Goal: Register for event/course

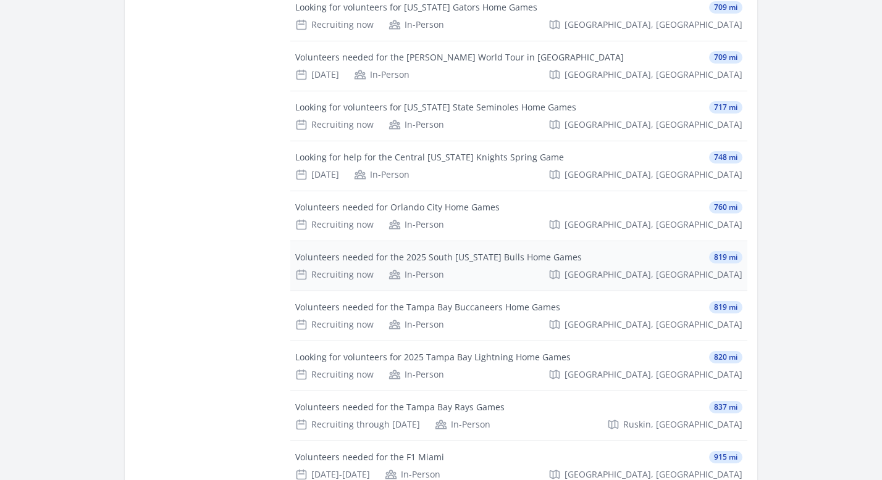
scroll to position [2649, 0]
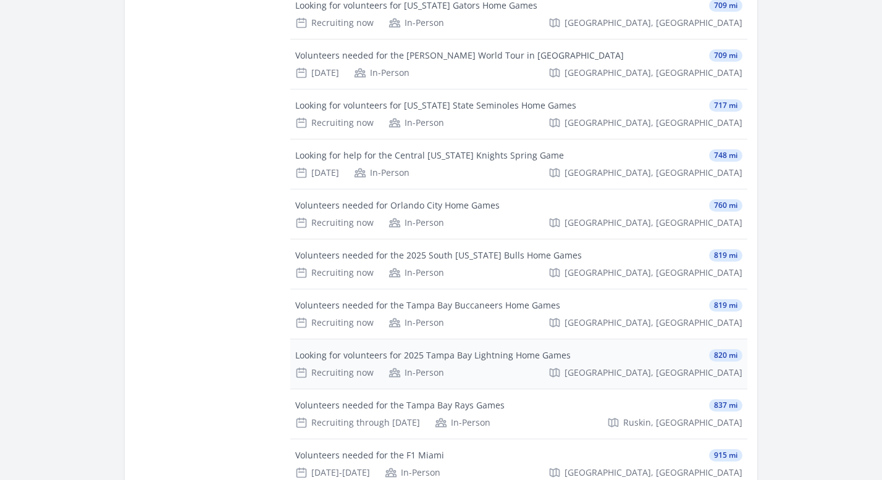
click at [367, 357] on div "Looking for volunteers for 2025 Tampa Bay Lightning Home Games" at bounding box center [432, 356] width 275 height 12
click at [724, 364] on div "Looking for volunteers for 2025 Tampa Bay Lightning Home Games 820 mi Recruitin…" at bounding box center [518, 364] width 457 height 49
click at [714, 371] on span "[GEOGRAPHIC_DATA], [GEOGRAPHIC_DATA]" at bounding box center [653, 373] width 178 height 12
click at [446, 365] on div "Looking for volunteers for 2025 Tampa Bay Lightning Home Games 820 mi Recruitin…" at bounding box center [518, 364] width 457 height 49
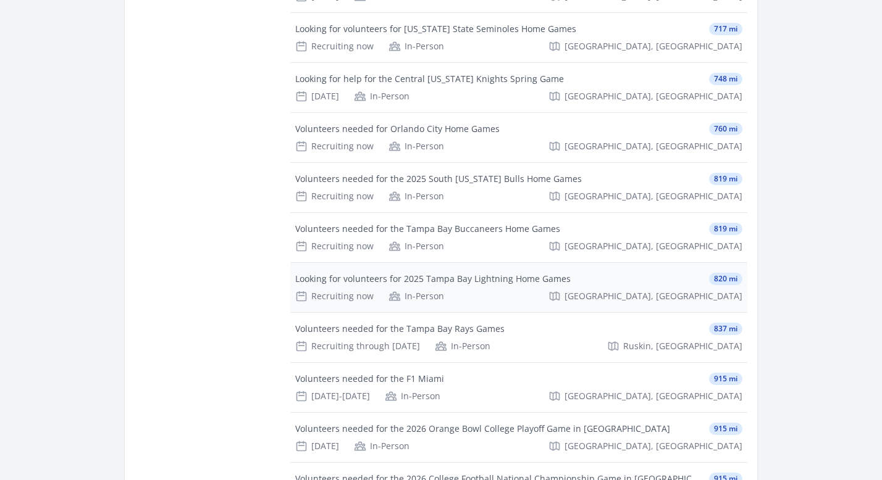
scroll to position [2729, 0]
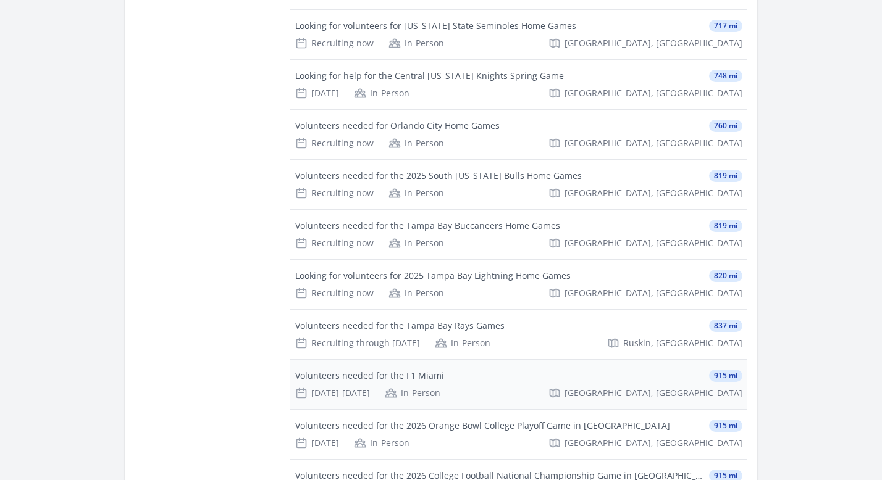
click at [496, 376] on div "Volunteers needed for the F1 Miami 915 mi" at bounding box center [518, 376] width 447 height 12
click at [372, 380] on div "Volunteers needed for the F1 Miami" at bounding box center [369, 376] width 149 height 12
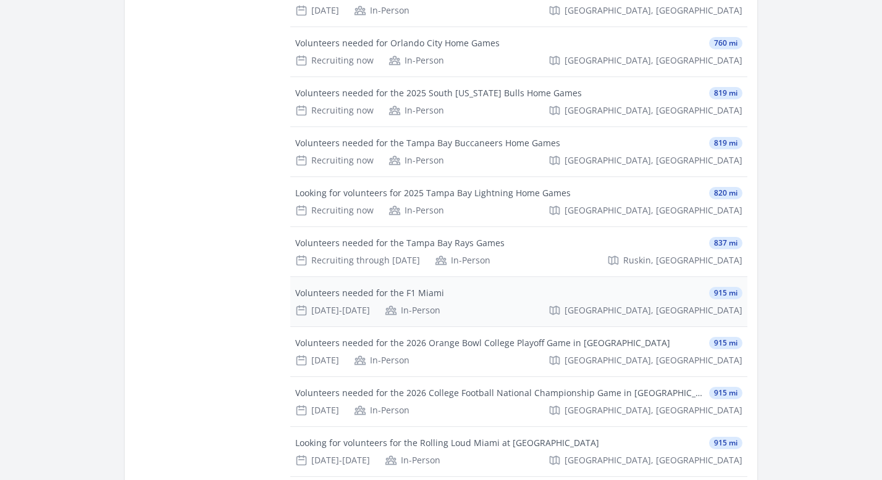
scroll to position [2812, 0]
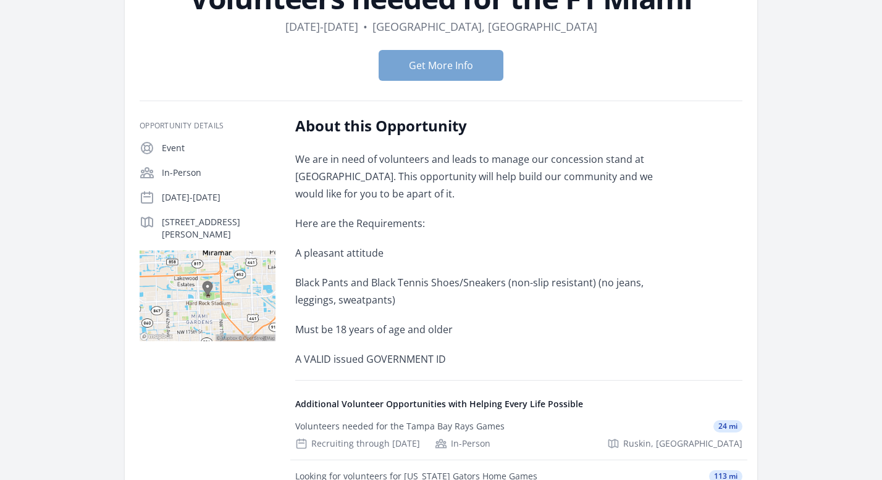
scroll to position [73, 0]
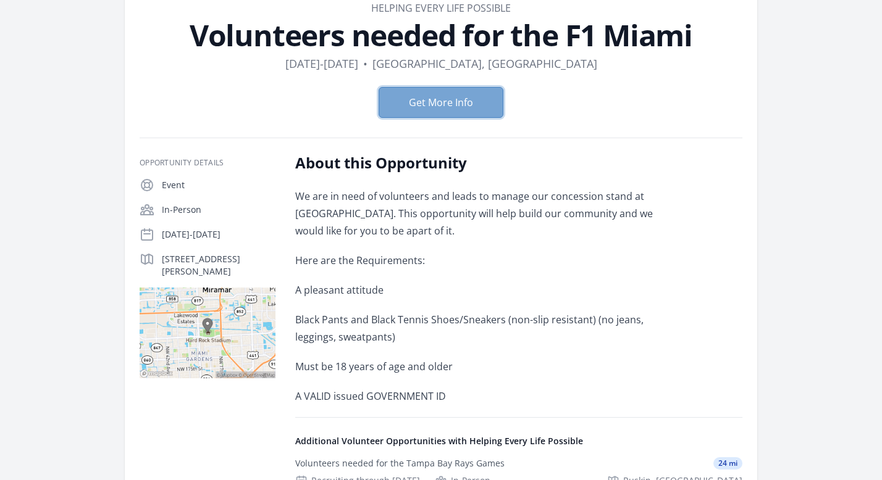
click at [467, 98] on button "Get More Info" at bounding box center [441, 102] width 125 height 31
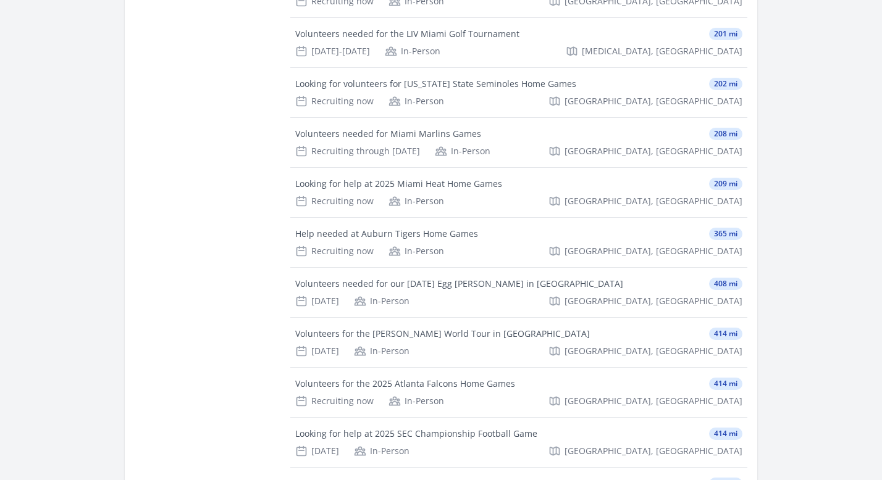
scroll to position [921, 0]
